Goal: Task Accomplishment & Management: Manage account settings

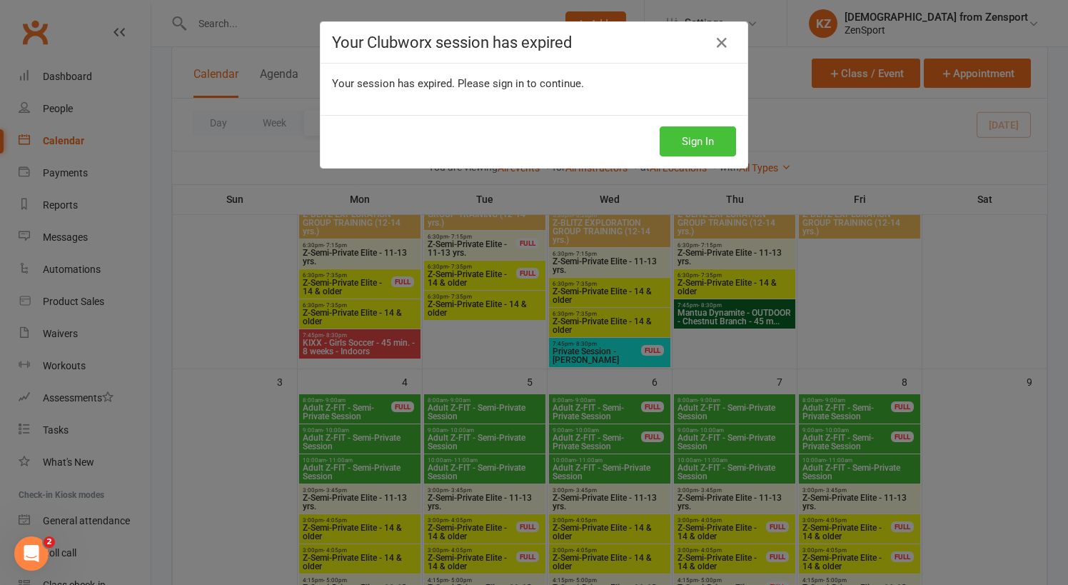
click at [688, 140] on button "Sign In" at bounding box center [697, 141] width 76 height 30
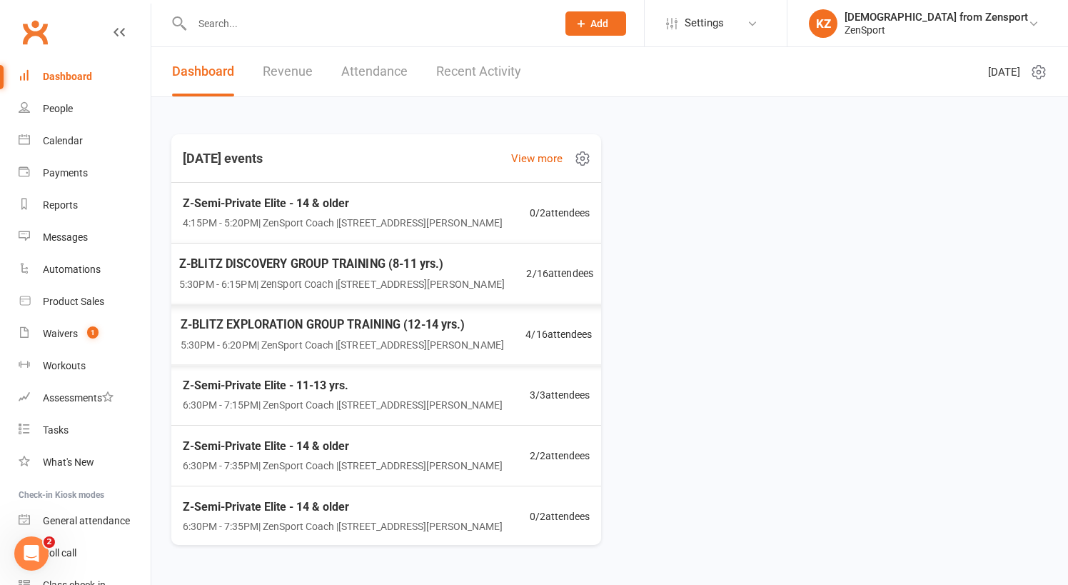
click at [295, 325] on span "Z-BLITZ EXPLORATION GROUP TRAINING (12-14 yrs.)" at bounding box center [342, 324] width 323 height 19
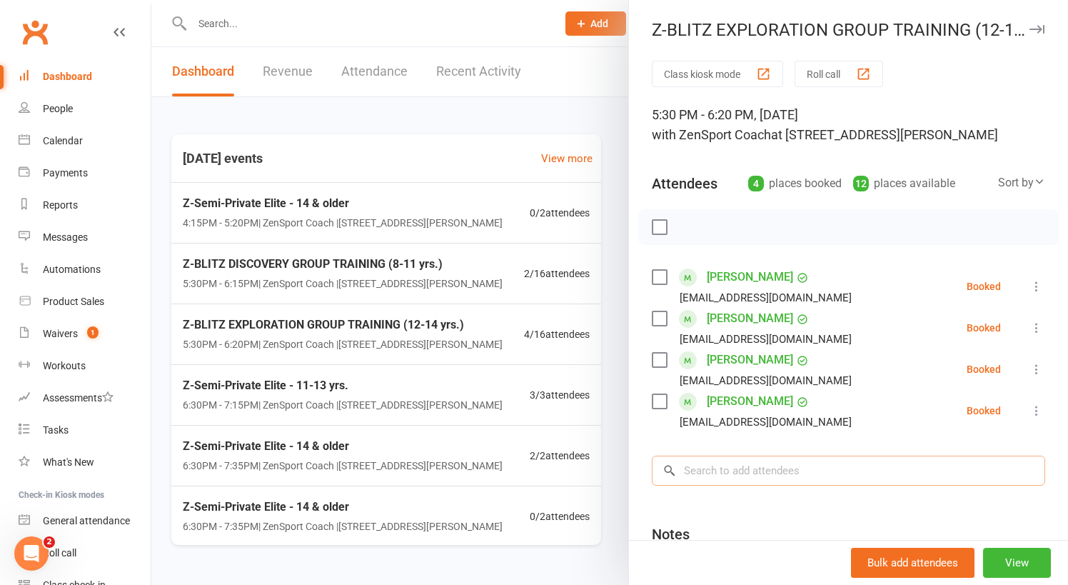
click at [730, 466] on input "search" at bounding box center [848, 470] width 393 height 30
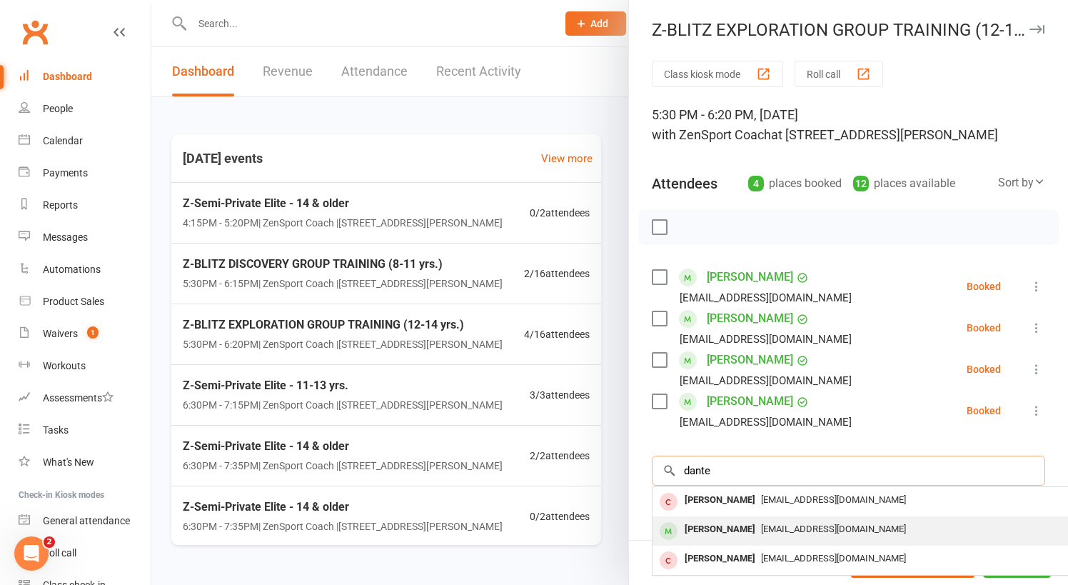
type input "dante"
click at [779, 525] on span "[EMAIL_ADDRESS][DOMAIN_NAME]" at bounding box center [833, 528] width 145 height 11
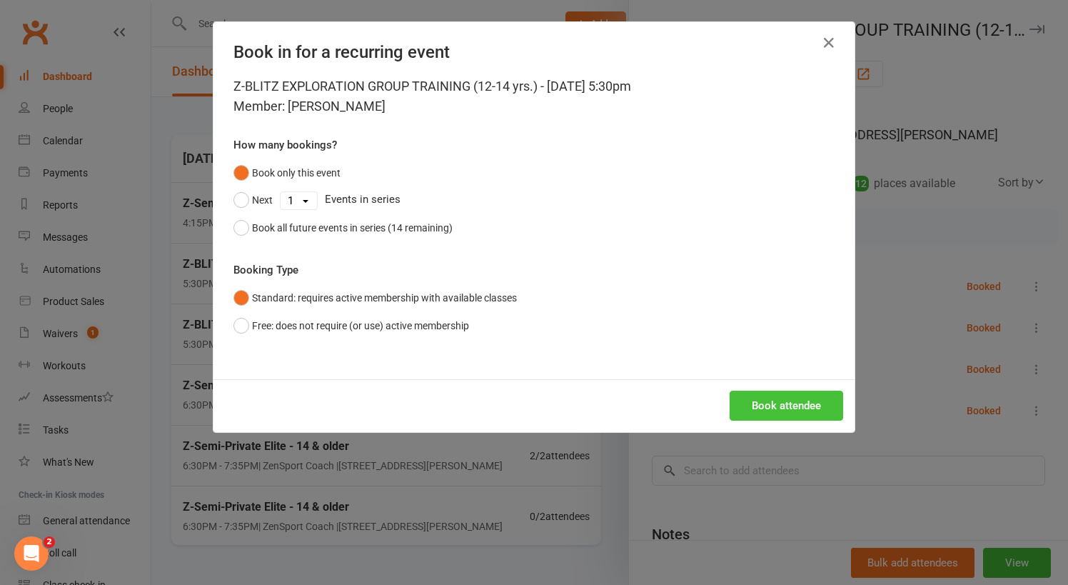
click at [769, 400] on button "Book attendee" at bounding box center [785, 405] width 113 height 30
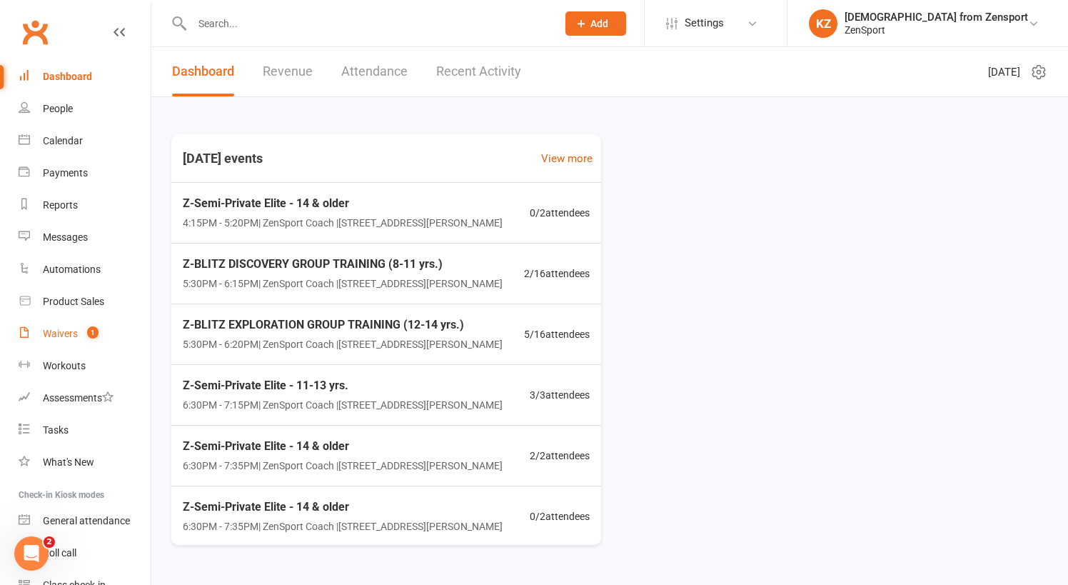
click at [68, 333] on div "Waivers" at bounding box center [60, 333] width 35 height 11
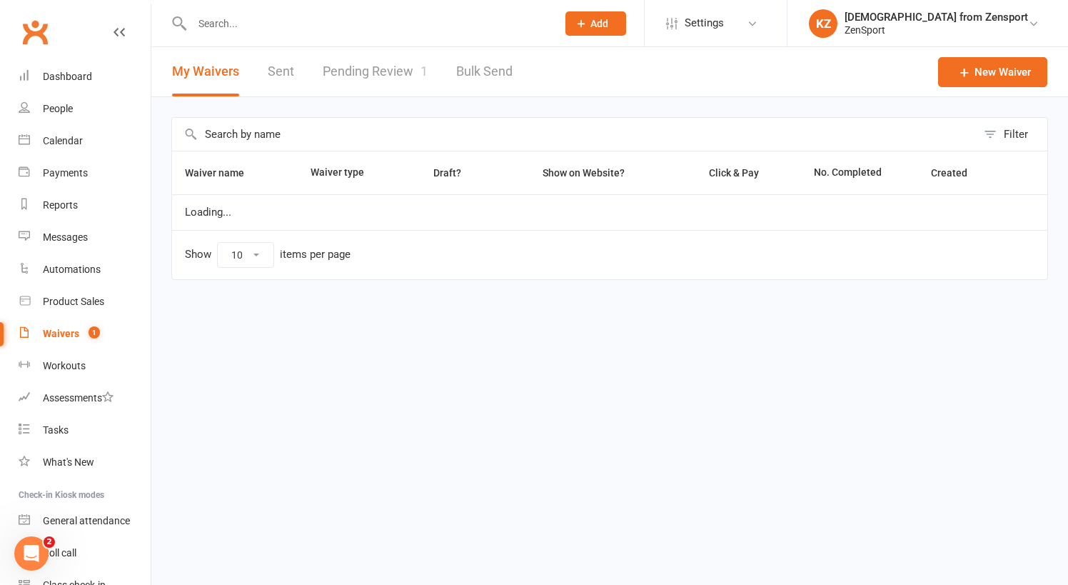
select select "100"
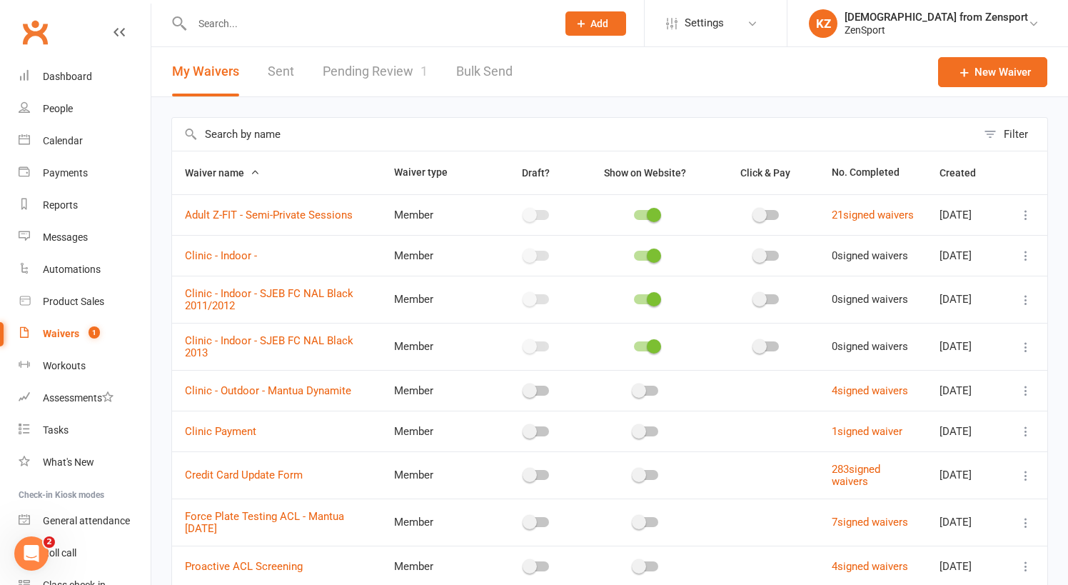
click at [386, 70] on link "Pending Review 1" at bounding box center [375, 71] width 105 height 49
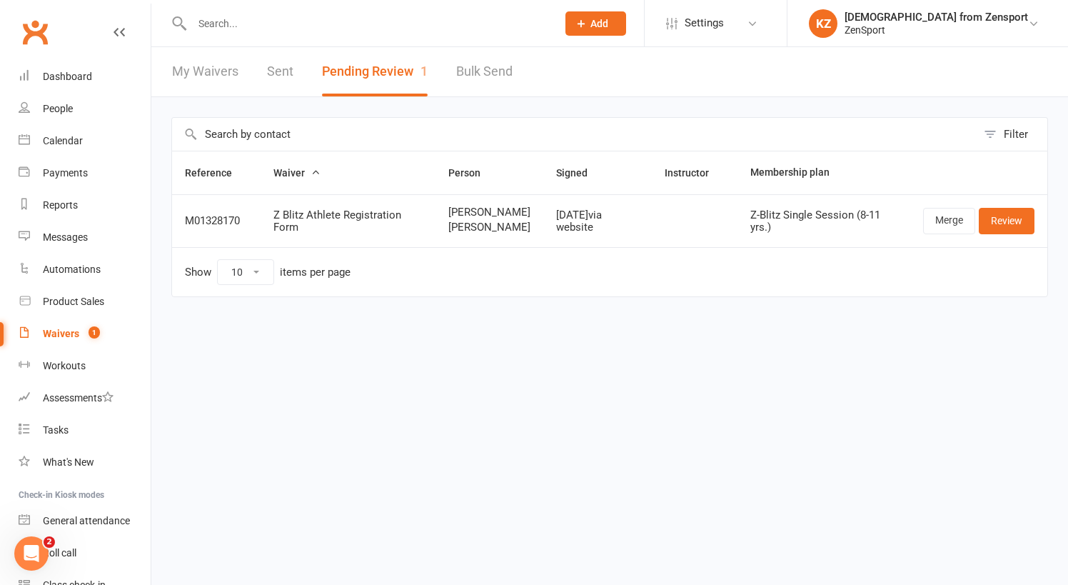
drag, startPoint x: 472, startPoint y: 223, endPoint x: 438, endPoint y: 209, distance: 36.5
click at [448, 209] on span "jacqueline cortes" at bounding box center [489, 212] width 82 height 12
copy span "jacqueline cortes"
click at [203, 19] on input "text" at bounding box center [367, 24] width 359 height 20
paste input "jacqueline cortes"
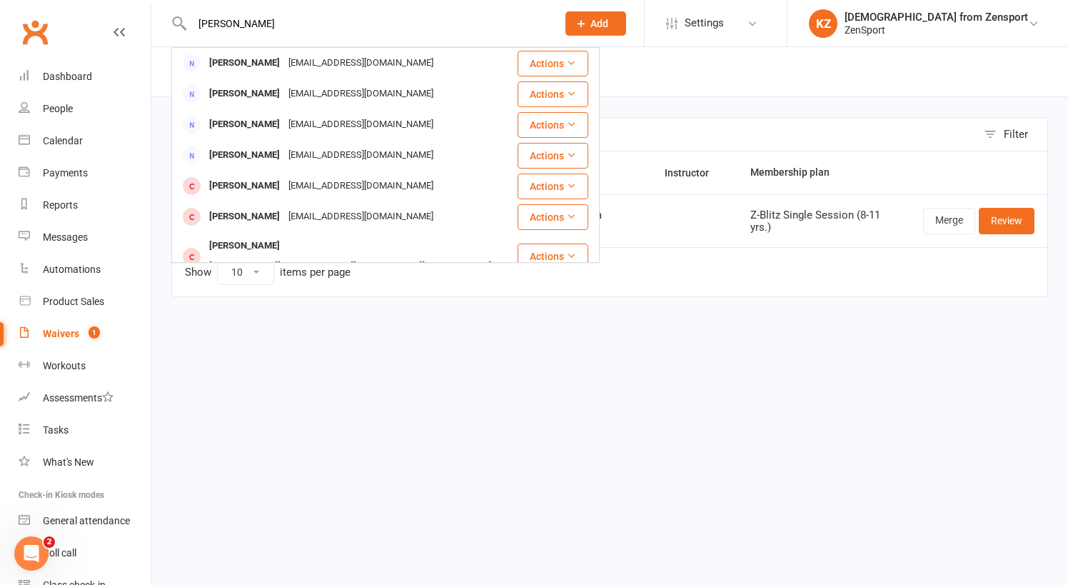
drag, startPoint x: 246, startPoint y: 22, endPoint x: 163, endPoint y: 25, distance: 83.6
click at [163, 25] on react-component "jacqueline cortes Jacqueline Catalano Jcatalano1125@gmail.com Actions Jacquelin…" at bounding box center [273, 23] width 547 height 46
click at [233, 22] on input "cortes" at bounding box center [367, 24] width 359 height 20
type input "cortes"
click at [216, 333] on div "Filter Reference Waiver Person Signed Instructor Membership plan M01328170 Z Bl…" at bounding box center [609, 217] width 916 height 240
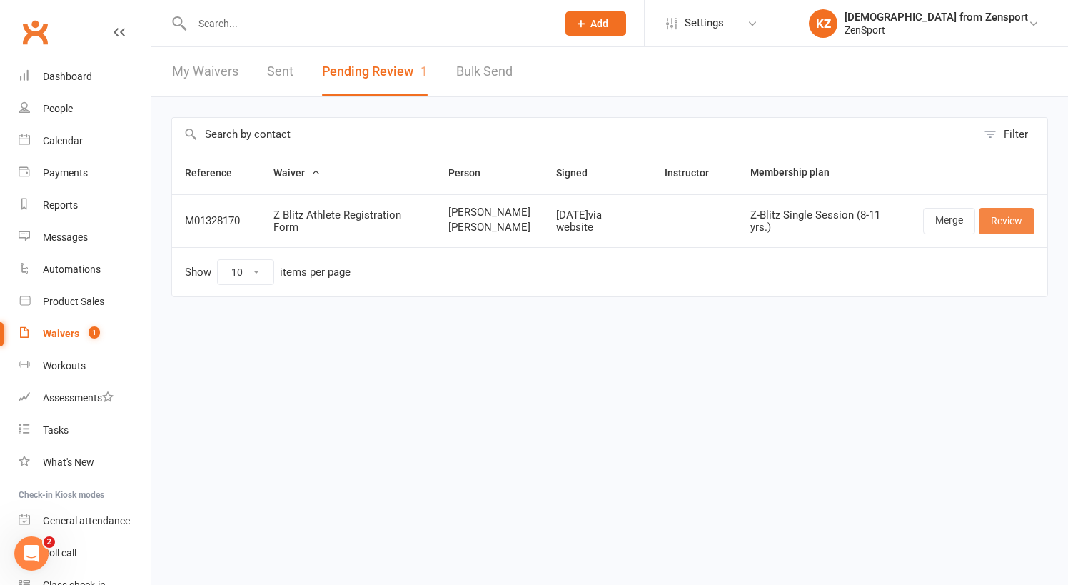
click at [1020, 221] on link "Review" at bounding box center [1007, 221] width 56 height 26
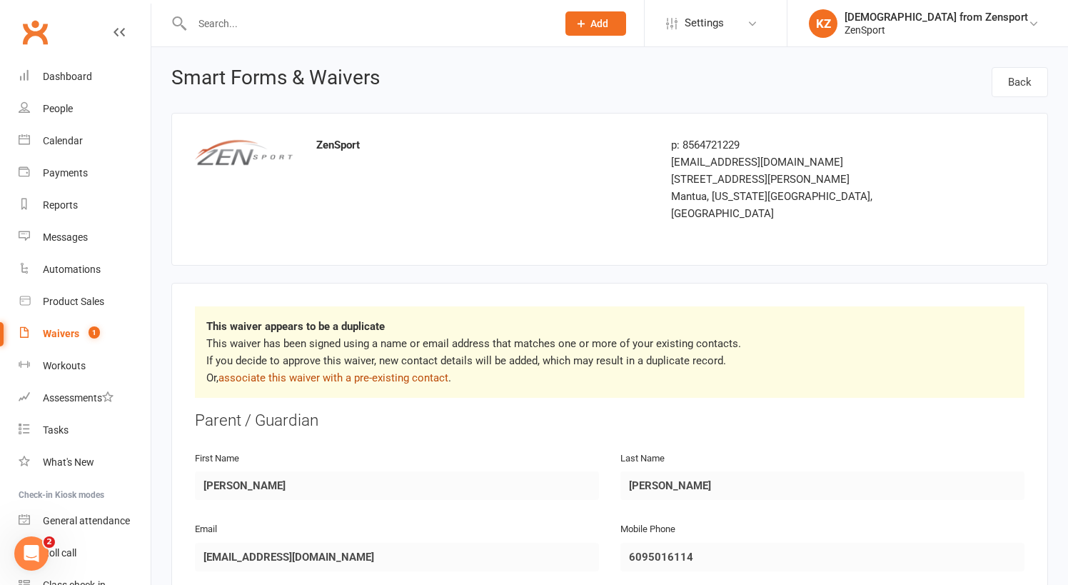
click at [340, 371] on link "associate this waiver with a pre-existing contact" at bounding box center [333, 377] width 230 height 13
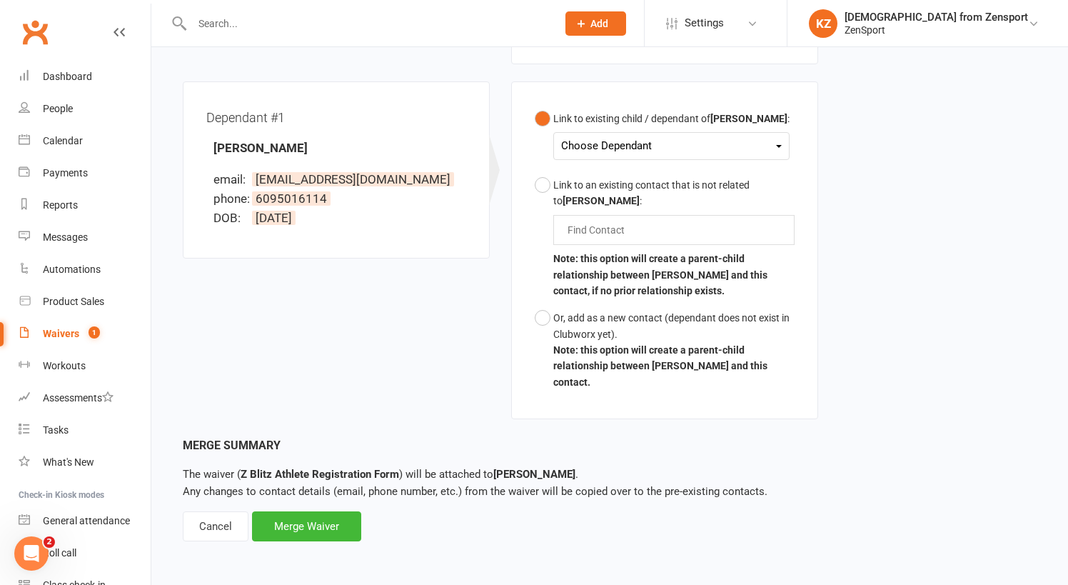
scroll to position [383, 0]
click at [203, 511] on div "Cancel" at bounding box center [216, 526] width 66 height 30
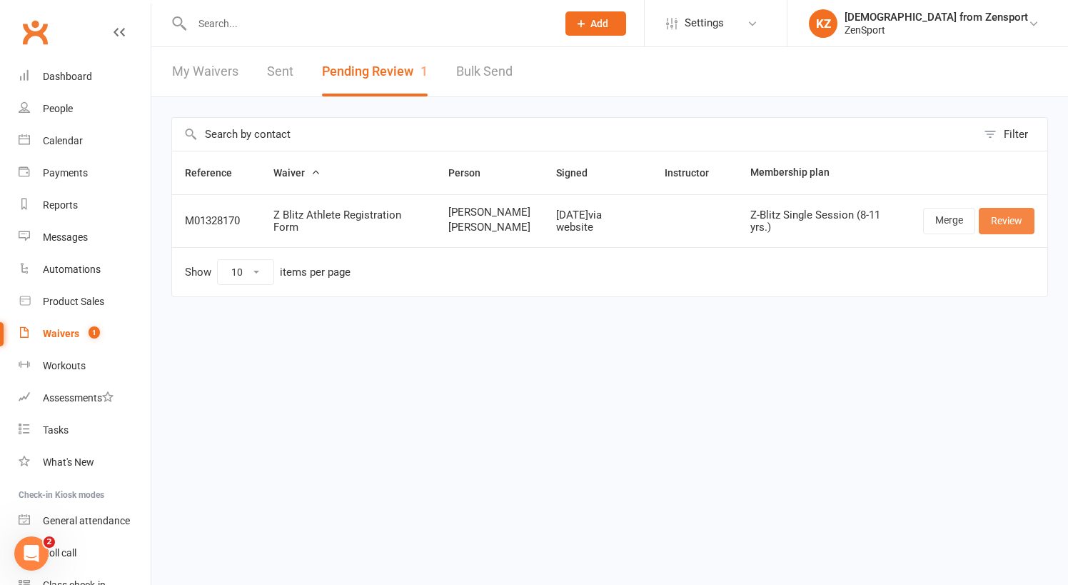
click at [1005, 220] on link "Review" at bounding box center [1007, 221] width 56 height 26
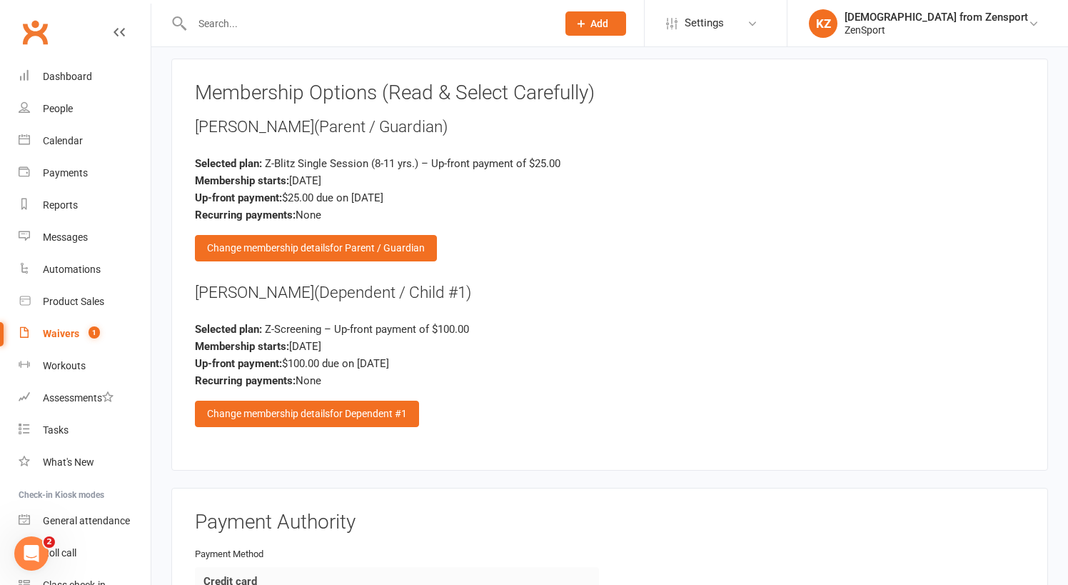
scroll to position [2195, 0]
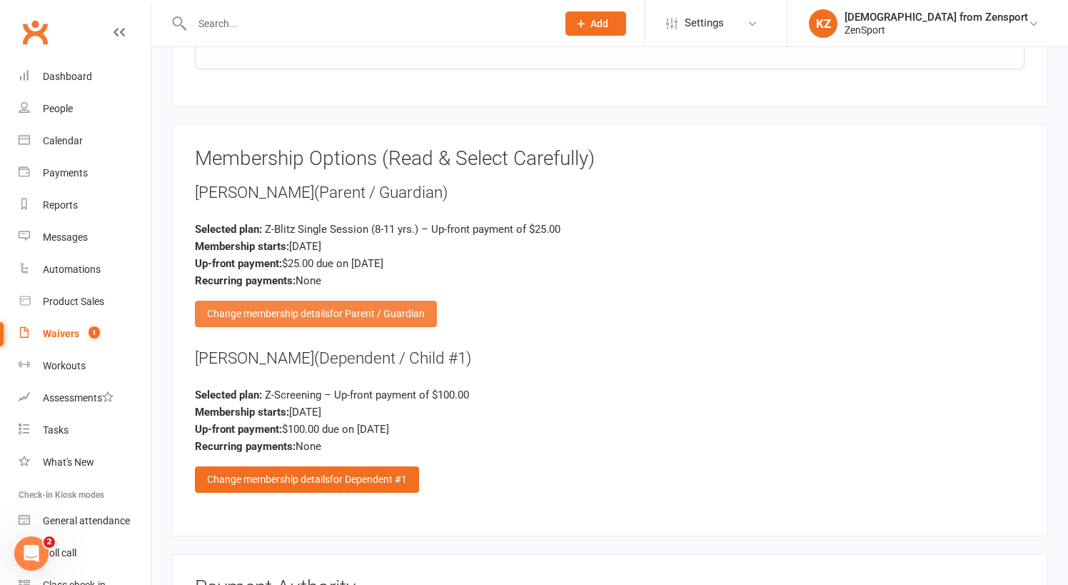
click at [293, 300] on div "Change membership details for Parent / Guardian" at bounding box center [316, 313] width 242 height 26
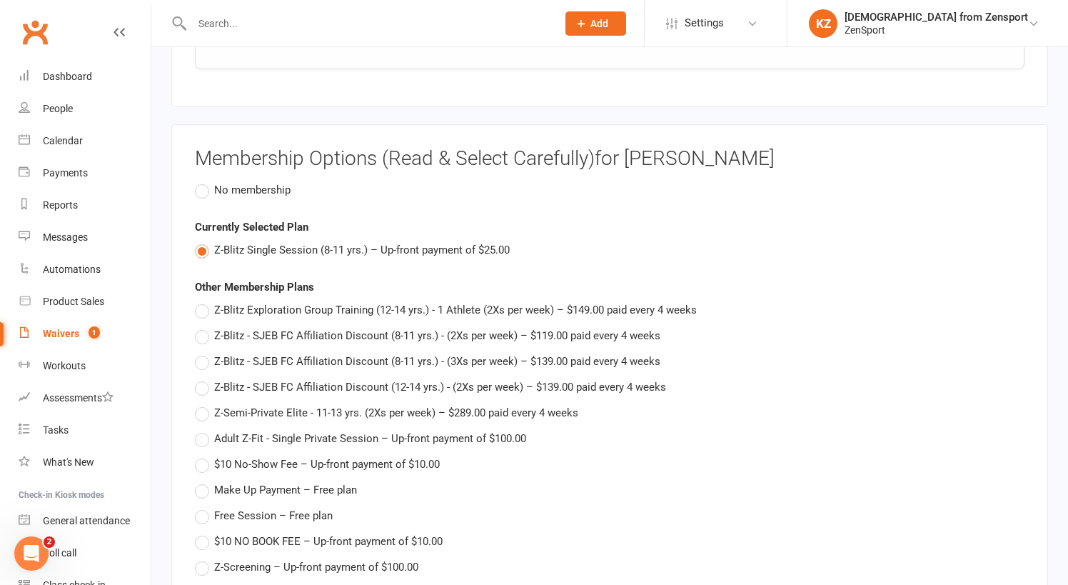
click at [256, 181] on span "No membership" at bounding box center [252, 188] width 76 height 15
click at [204, 181] on input "No membership" at bounding box center [199, 181] width 9 height 0
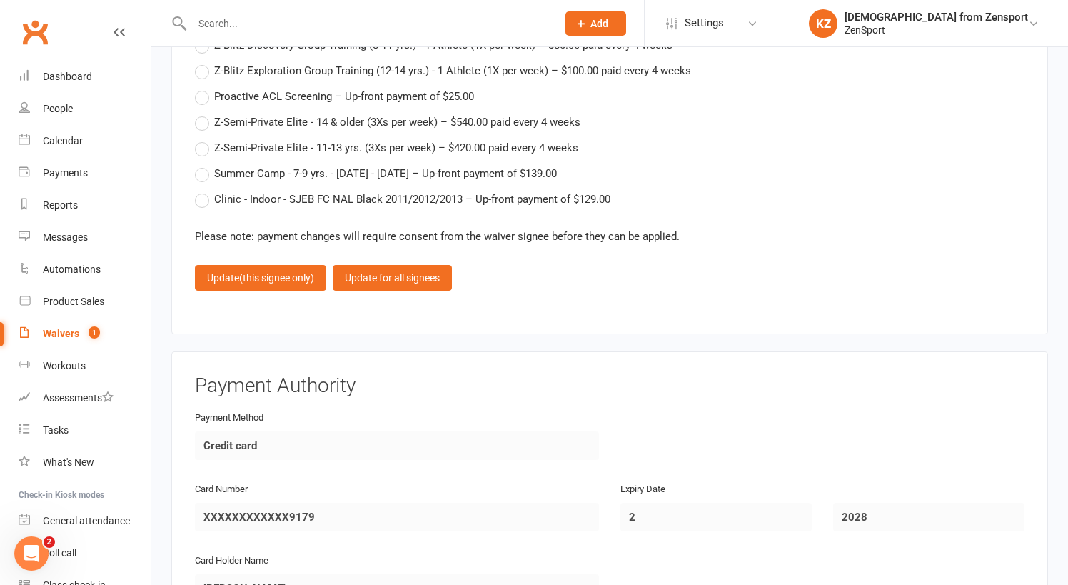
scroll to position [3479, 0]
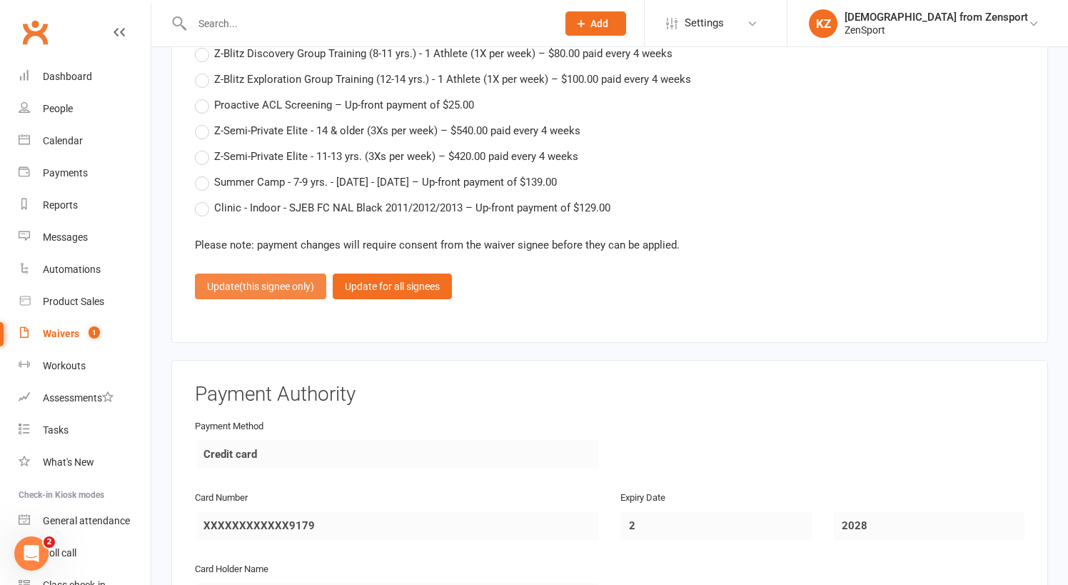
click at [288, 281] on span "(this signee only)" at bounding box center [276, 286] width 75 height 11
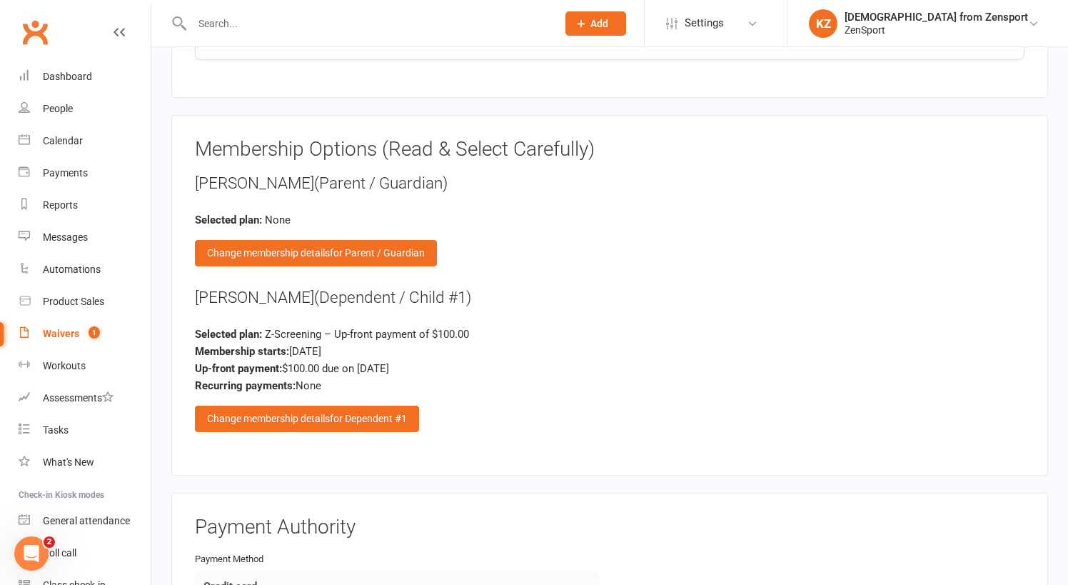
scroll to position [2210, 0]
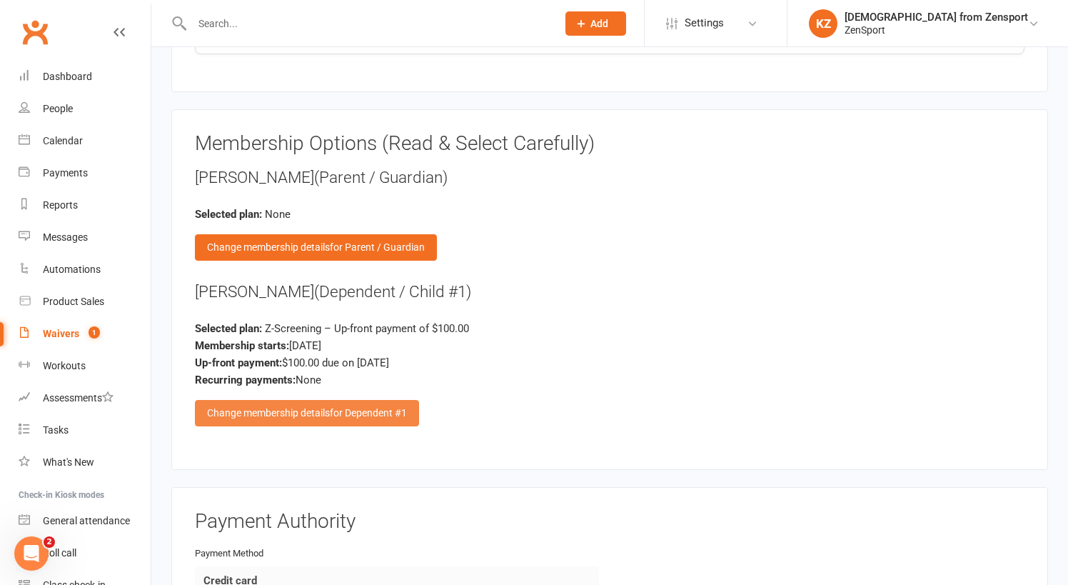
click at [300, 400] on div "Change membership details for Dependent #1" at bounding box center [307, 413] width 224 height 26
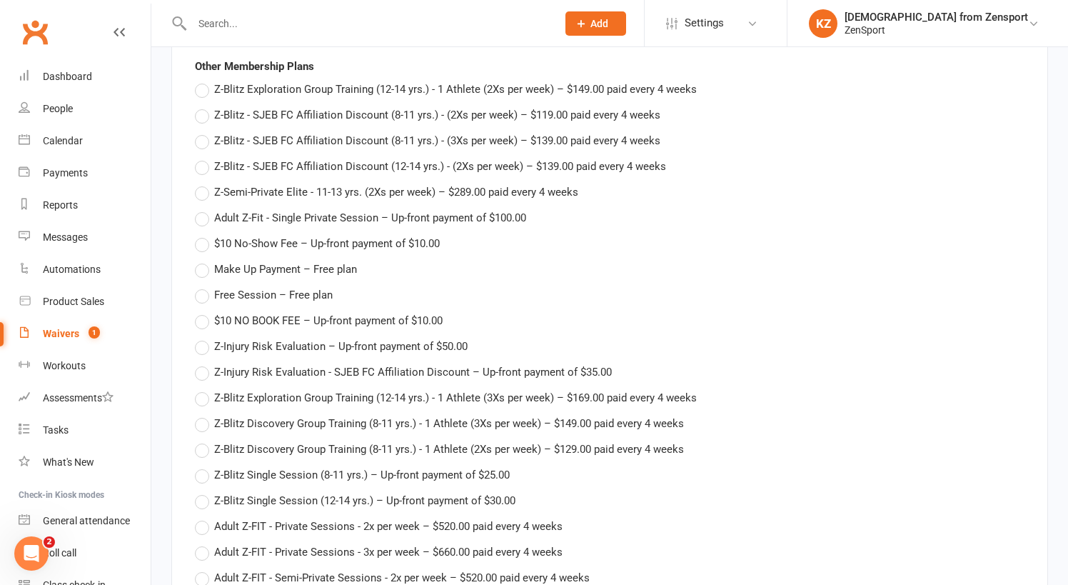
scroll to position [2420, 0]
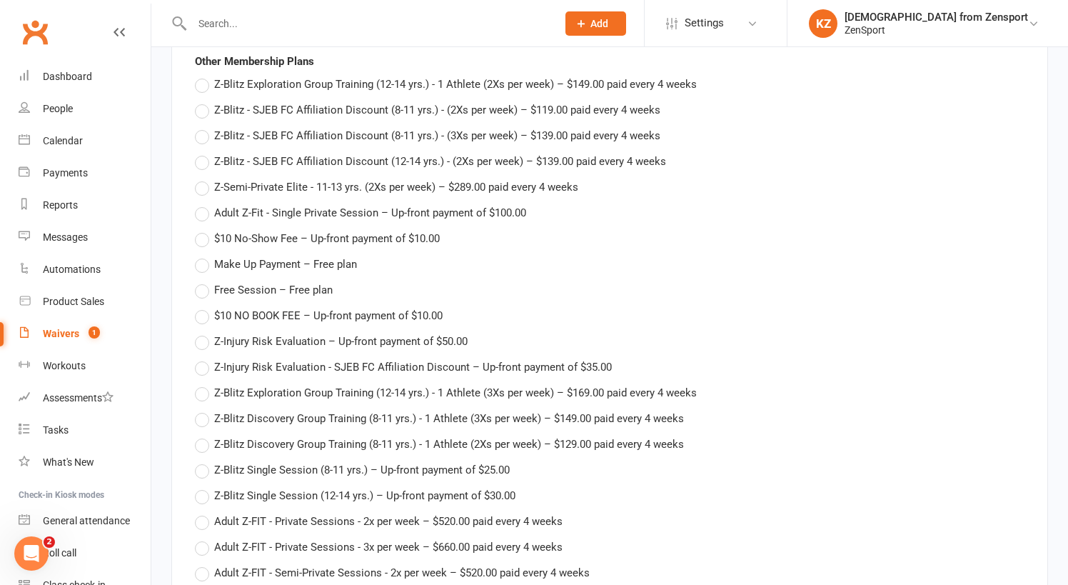
click at [253, 461] on span "Z-Blitz Single Session (8-11 yrs.) – Up-front payment of $25.00" at bounding box center [361, 468] width 295 height 15
click at [204, 461] on input "Z-Blitz Single Session (8-11 yrs.) – Up-front payment of $25.00" at bounding box center [199, 461] width 9 height 0
type input "Z-Blitz Single Session (8-11 yrs.)"
type input "25"
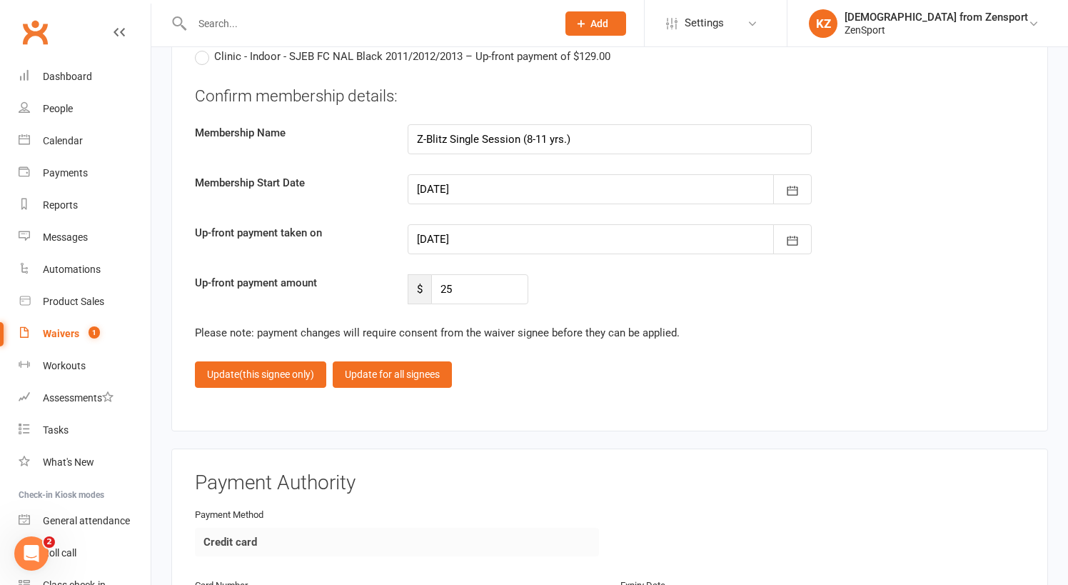
scroll to position [3635, 0]
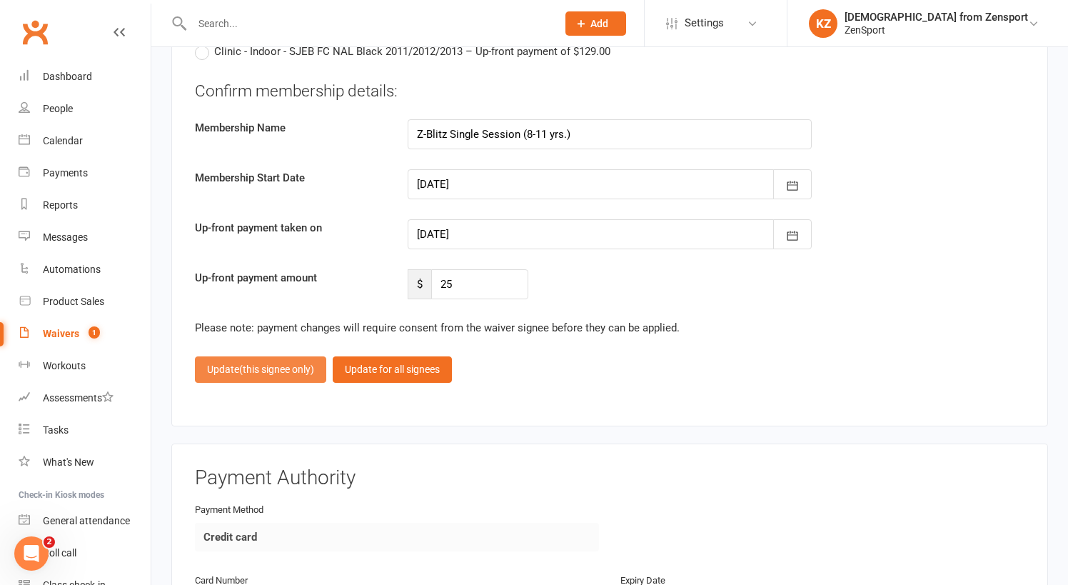
click at [270, 363] on span "(this signee only)" at bounding box center [276, 368] width 75 height 11
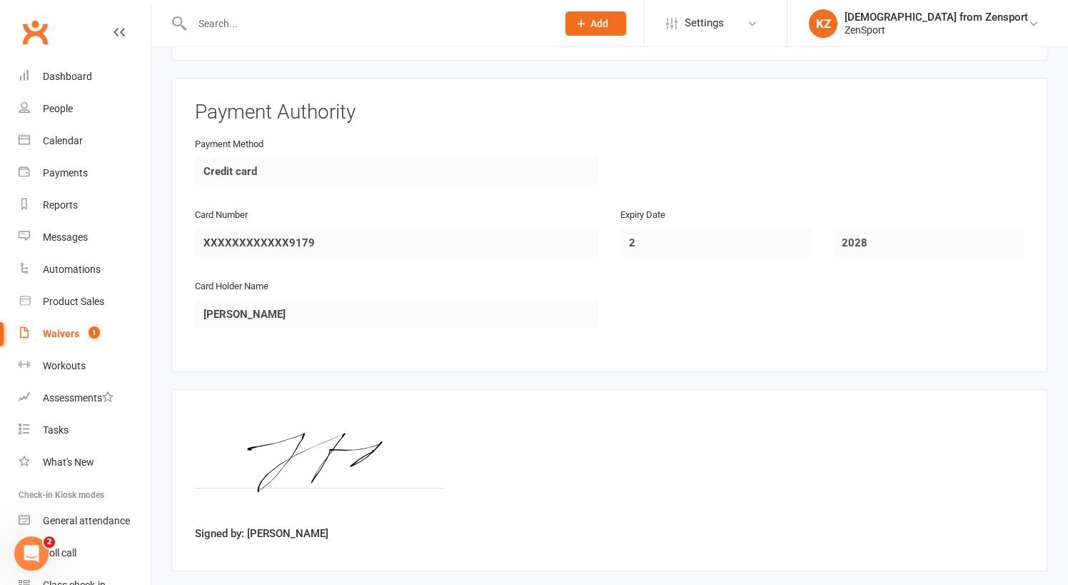
scroll to position [2644, 0]
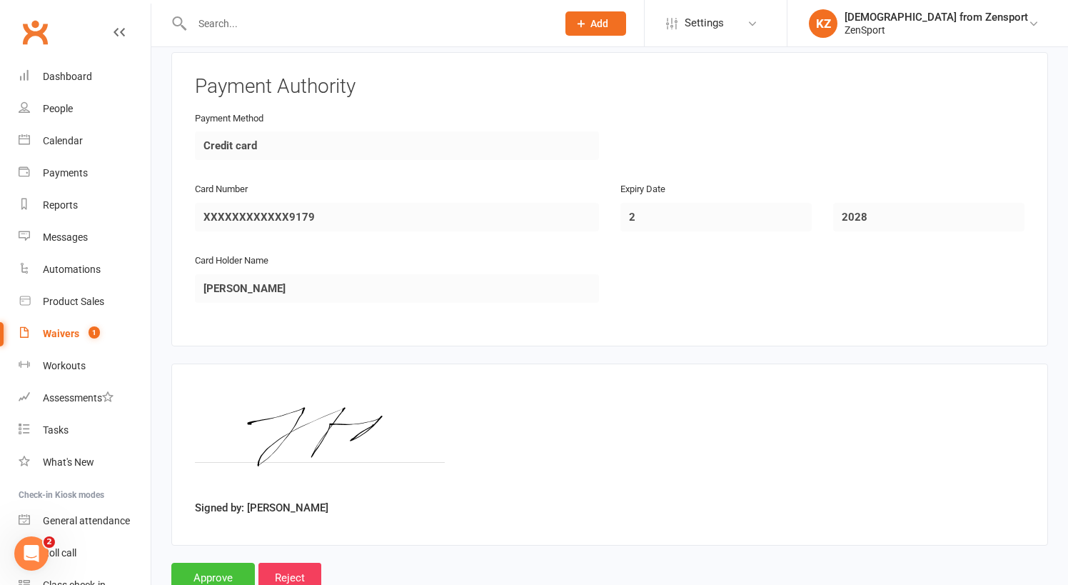
click at [210, 562] on input "Approve" at bounding box center [213, 577] width 84 height 30
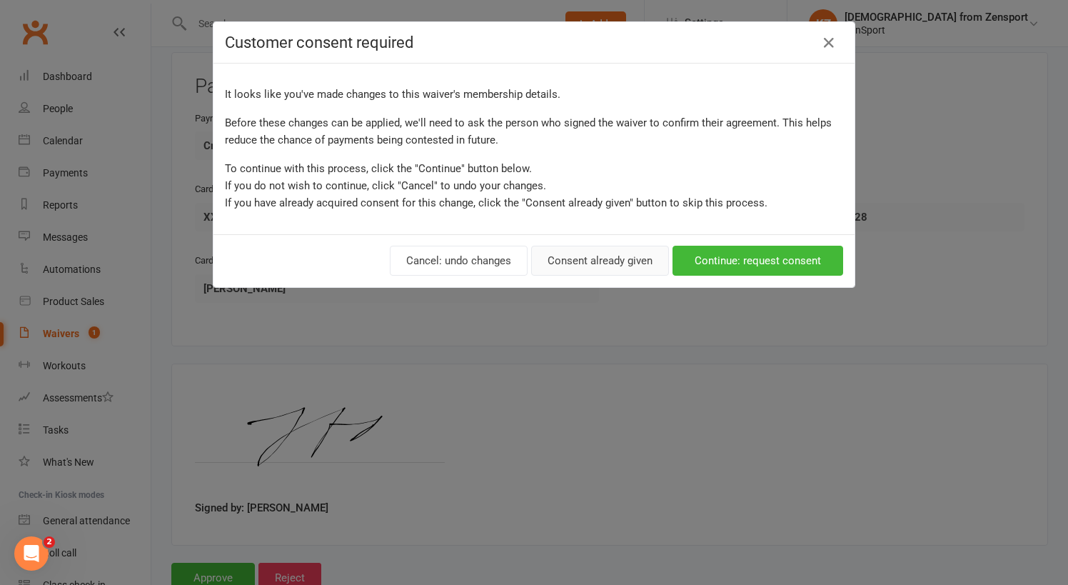
click at [585, 261] on button "Consent already given" at bounding box center [600, 261] width 138 height 30
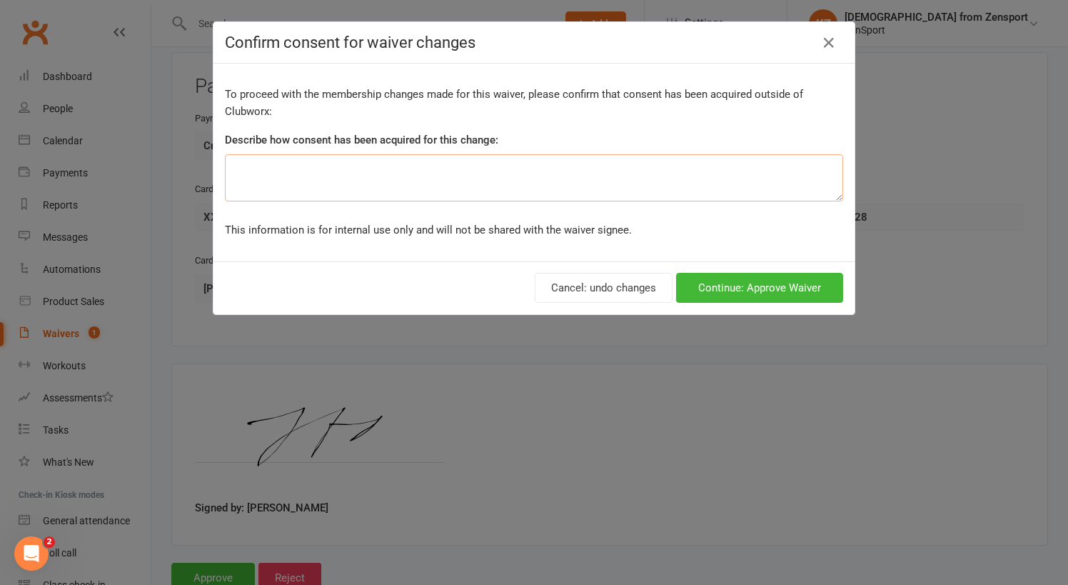
click at [399, 168] on textarea at bounding box center [534, 177] width 618 height 47
type textarea "email"
click at [712, 287] on button "Continue: Approve Waiver" at bounding box center [759, 288] width 167 height 30
